Goal: Information Seeking & Learning: Find specific fact

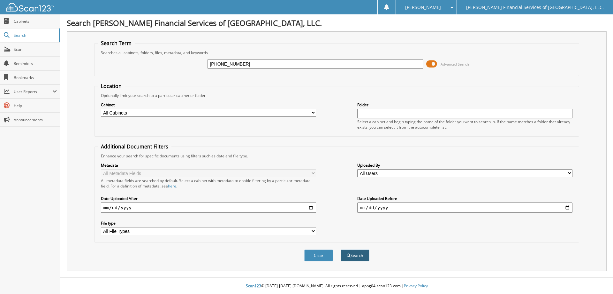
type input "[PHONE_NUMBER]"
click at [350, 257] on button "Search" at bounding box center [355, 255] width 29 height 12
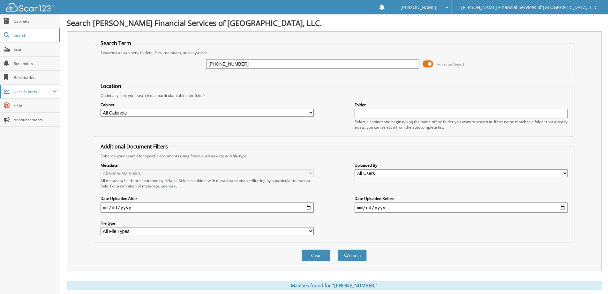
click at [32, 89] on span "User Reports" at bounding box center [33, 91] width 39 height 5
click at [29, 103] on span "My Recent Activity" at bounding box center [33, 106] width 47 height 6
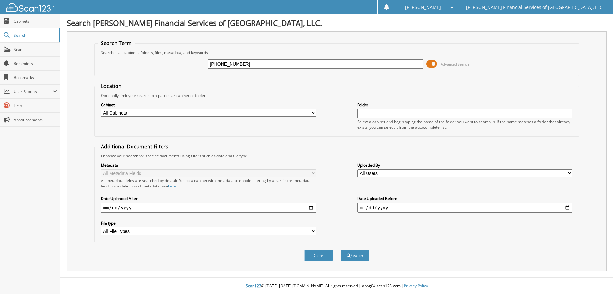
type input "[PHONE_NUMBER]"
click at [341, 249] on button "Search" at bounding box center [355, 255] width 29 height 12
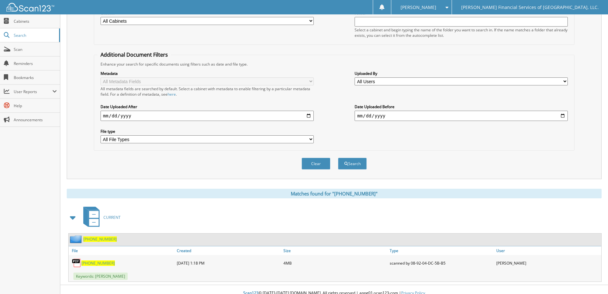
scroll to position [99, 0]
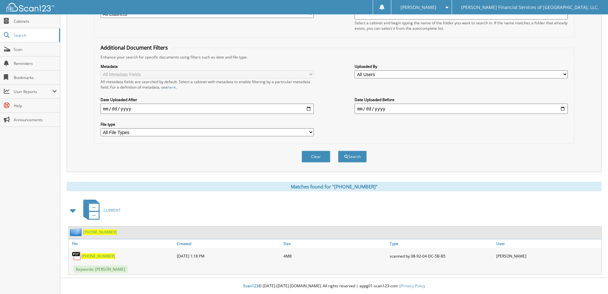
click at [90, 256] on span "[PHONE_NUMBER]" at bounding box center [98, 255] width 34 height 5
click at [95, 256] on span "[PHONE_NUMBER]" at bounding box center [98, 255] width 34 height 5
click at [21, 92] on span "User Reports" at bounding box center [33, 91] width 39 height 5
click at [20, 105] on span "My Recent Activity" at bounding box center [33, 106] width 47 height 6
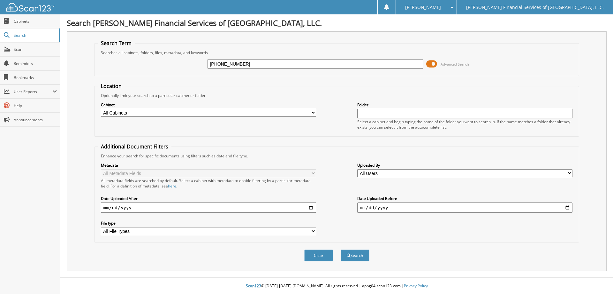
type input "[PHONE_NUMBER]"
click at [341, 249] on button "Search" at bounding box center [355, 255] width 29 height 12
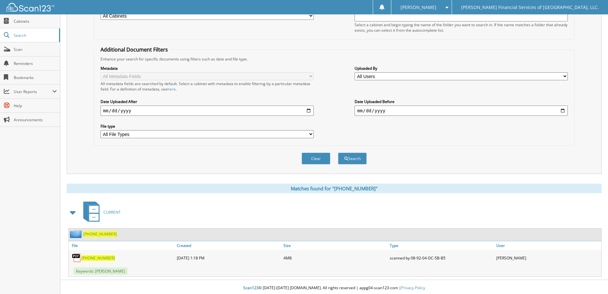
scroll to position [99, 0]
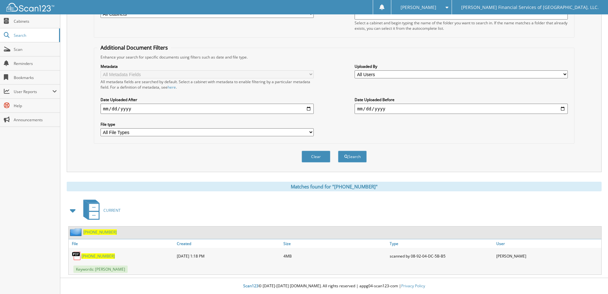
click at [89, 232] on span "[PHONE_NUMBER]" at bounding box center [100, 231] width 34 height 5
